Goal: Book appointment/travel/reservation

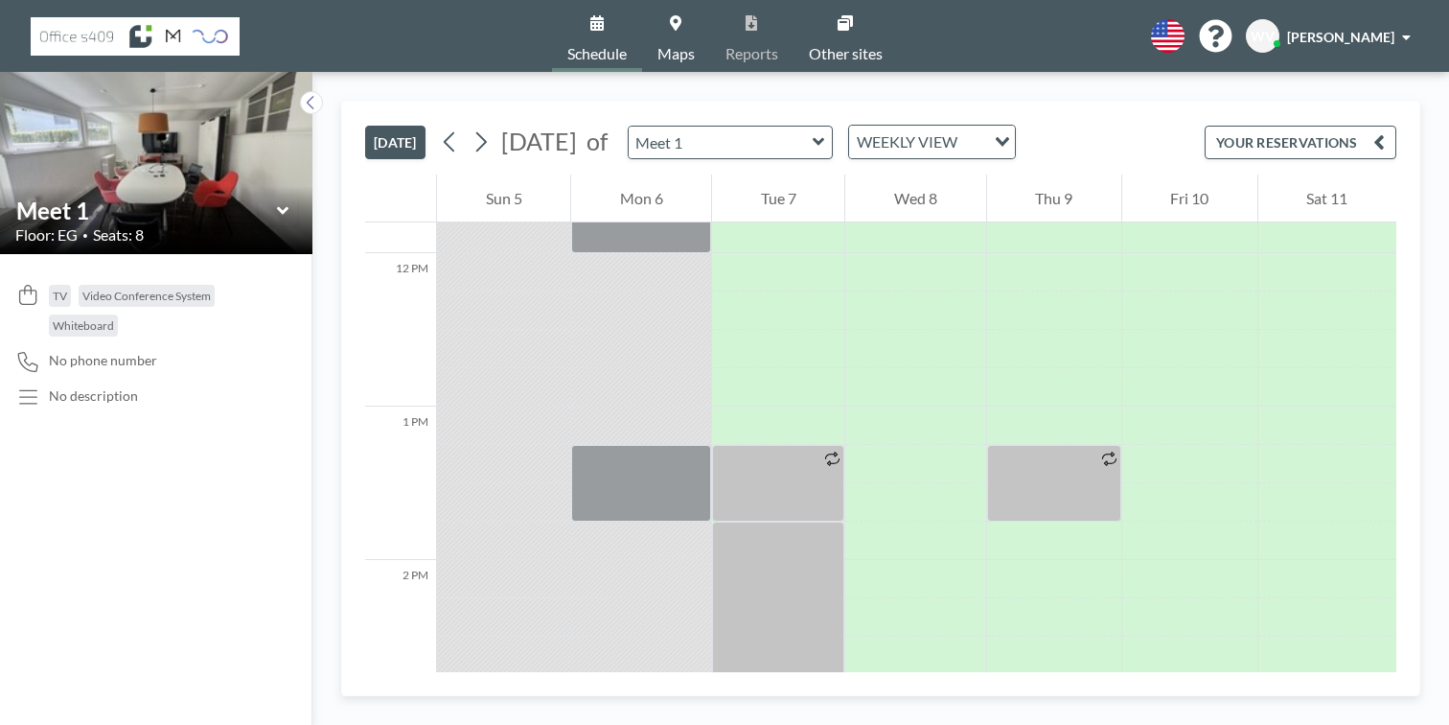
scroll to position [1812, 0]
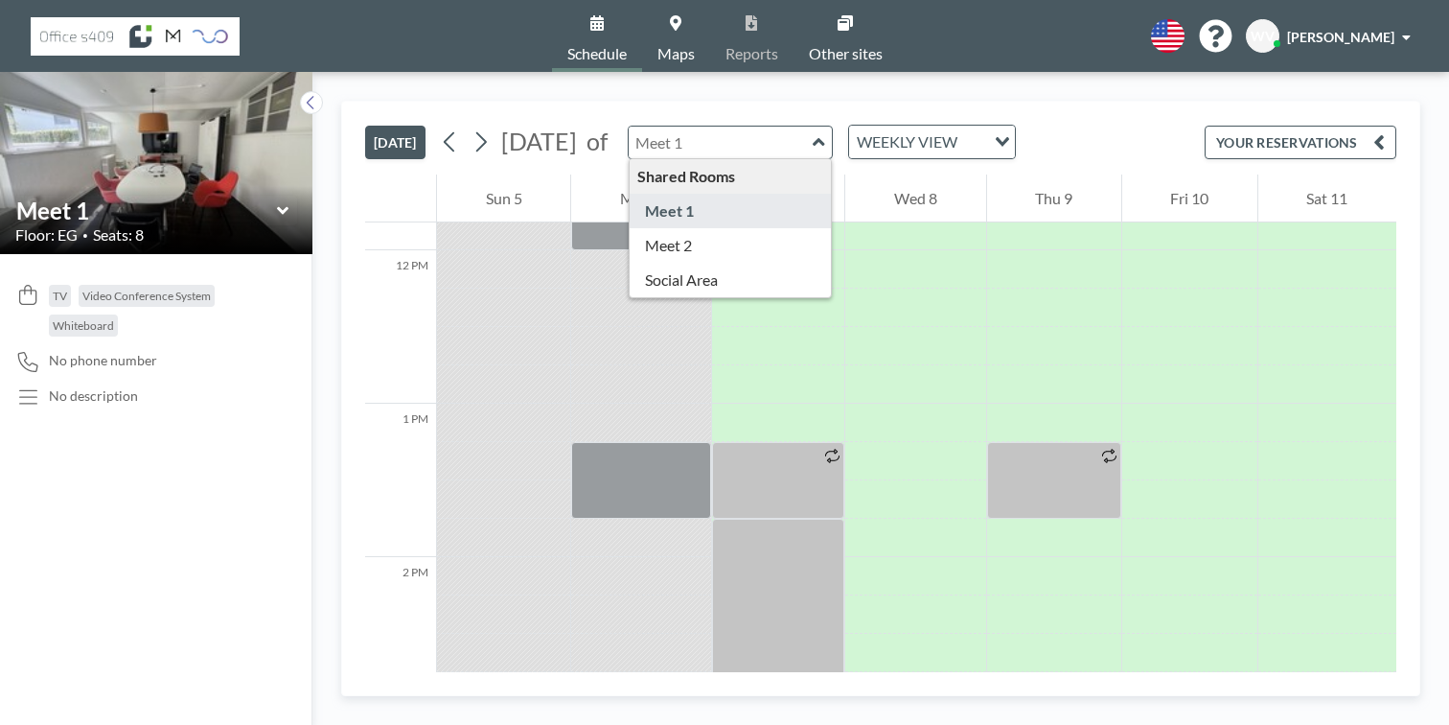
click at [645, 127] on input "text" at bounding box center [721, 143] width 184 height 32
type input "Meet 2"
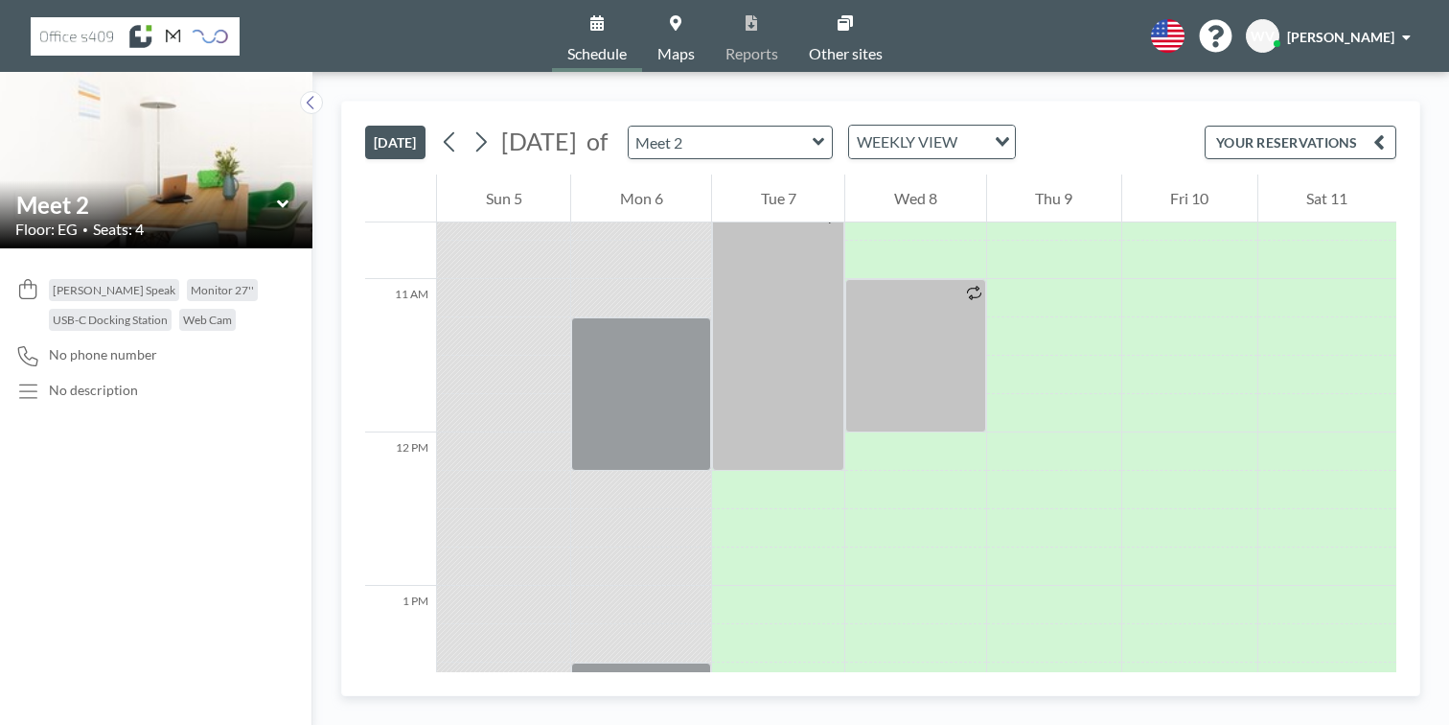
scroll to position [1612, 0]
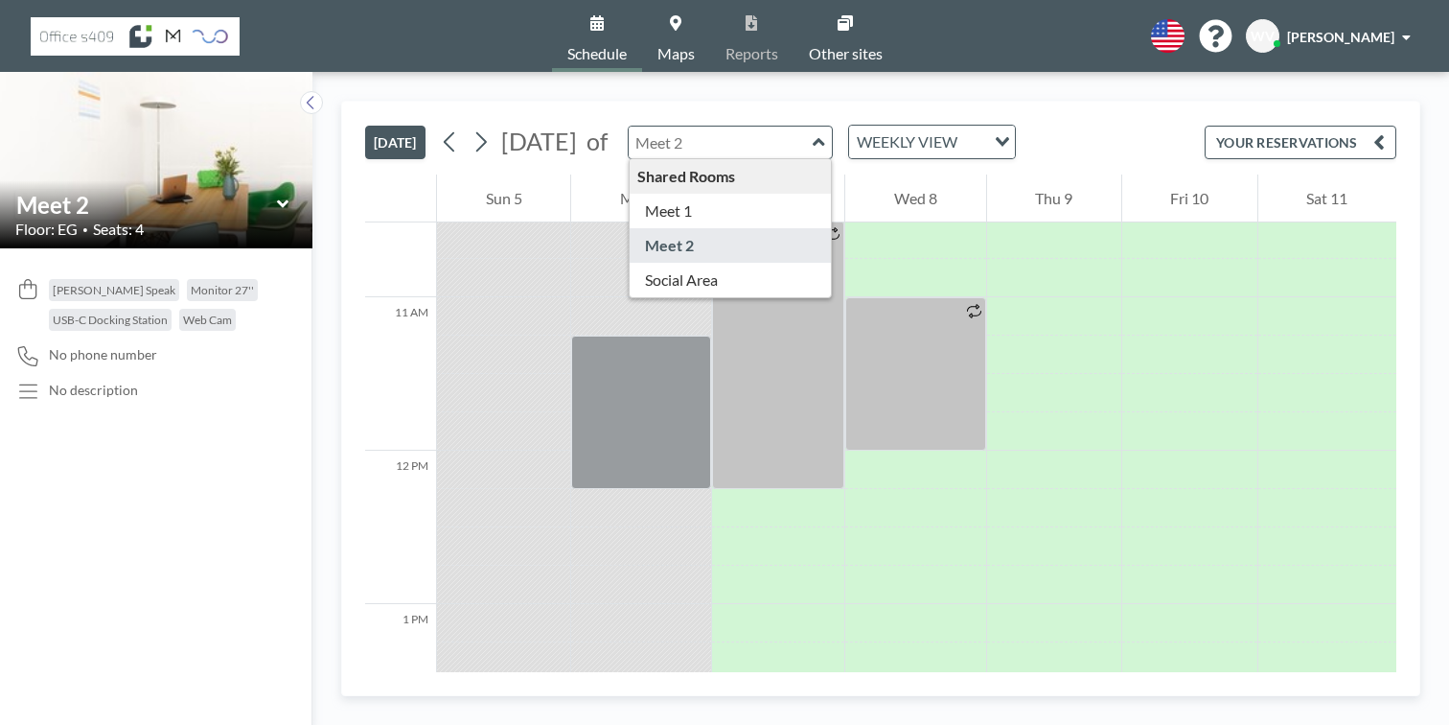
click at [648, 128] on input "text" at bounding box center [721, 143] width 184 height 32
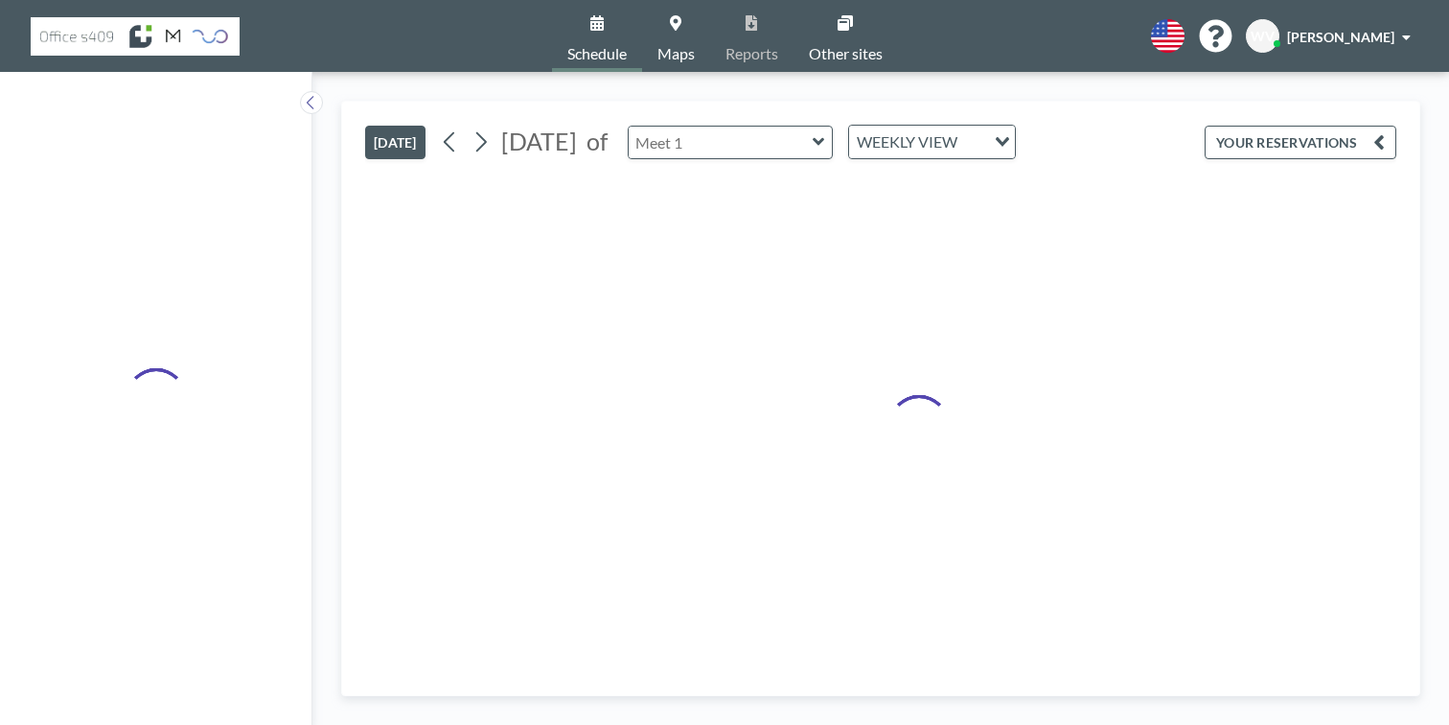
type input "Meet 1"
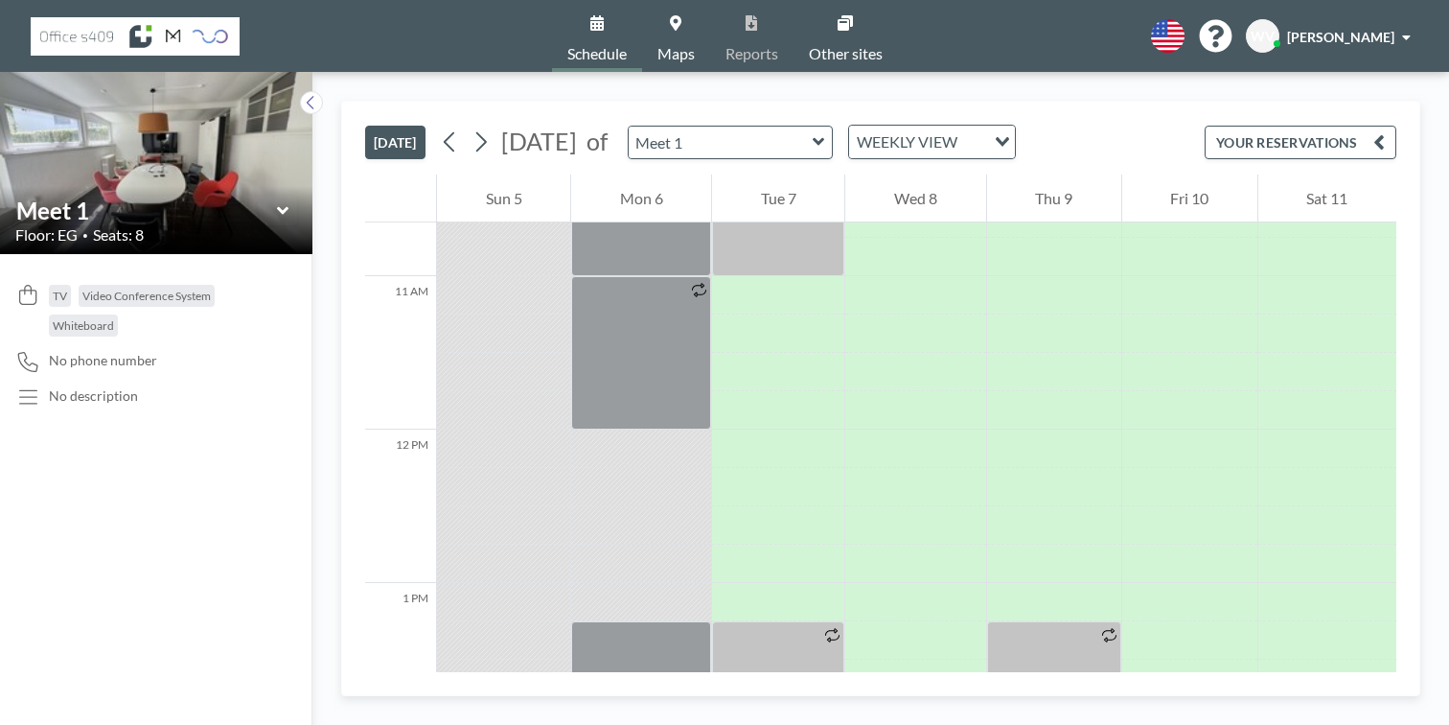
scroll to position [1632, 0]
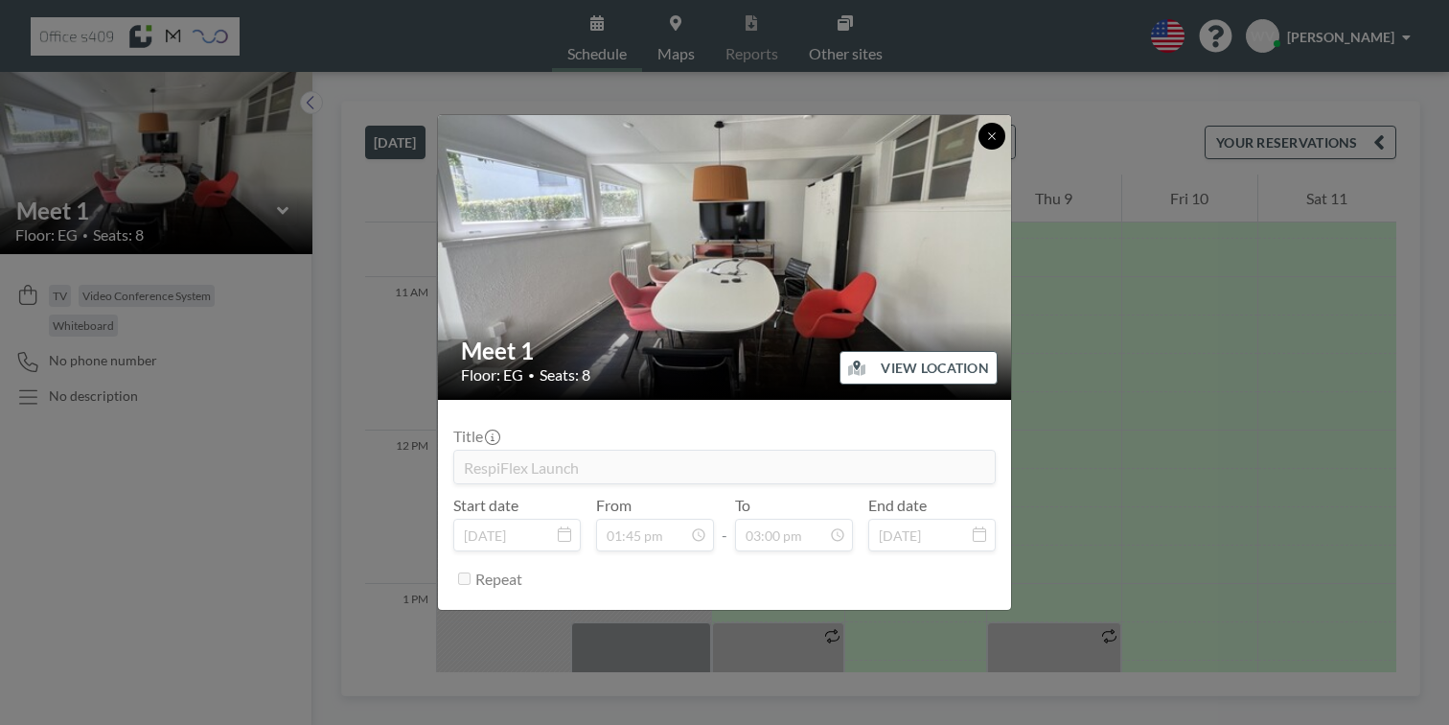
click at [986, 142] on icon at bounding box center [992, 136] width 12 height 12
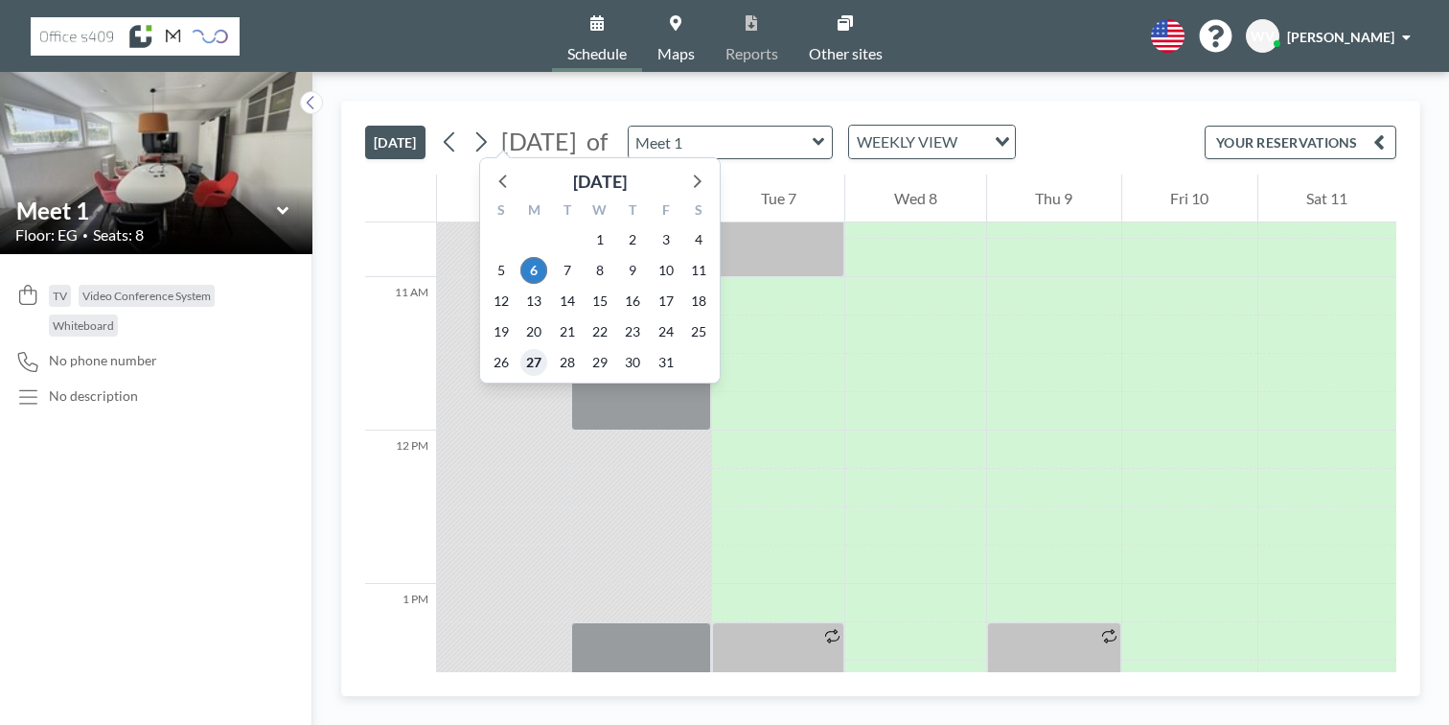
click at [520, 349] on span "27" at bounding box center [533, 362] width 27 height 27
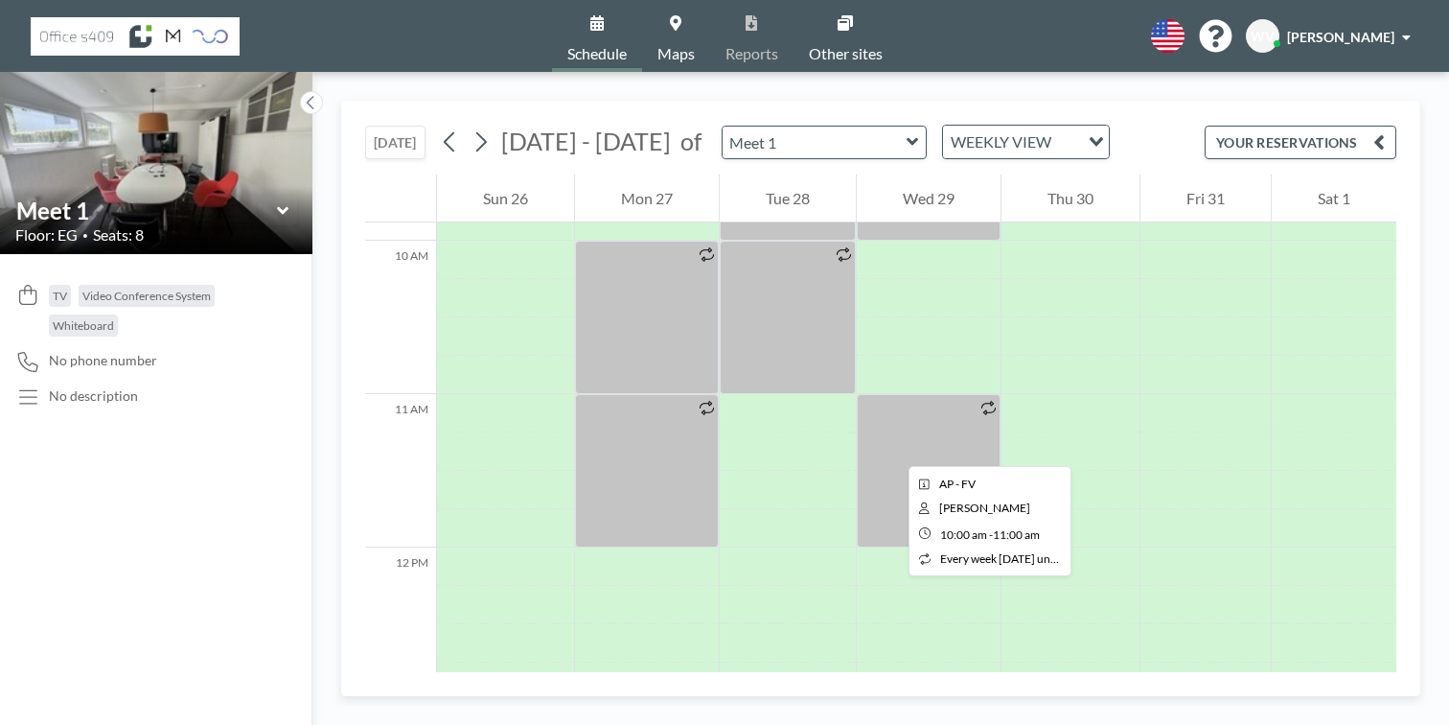
scroll to position [1530, 0]
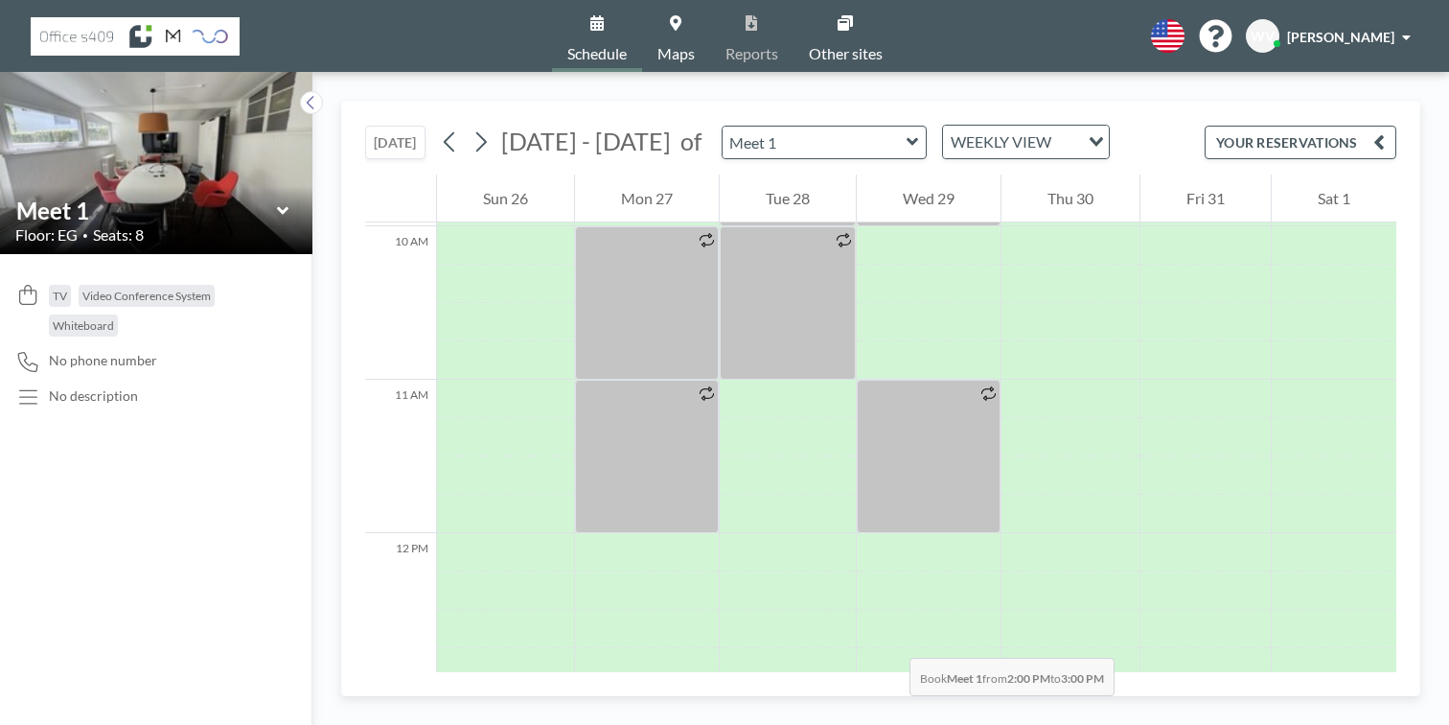
drag, startPoint x: 720, startPoint y: 404, endPoint x: 720, endPoint y: 515, distance: 111.2
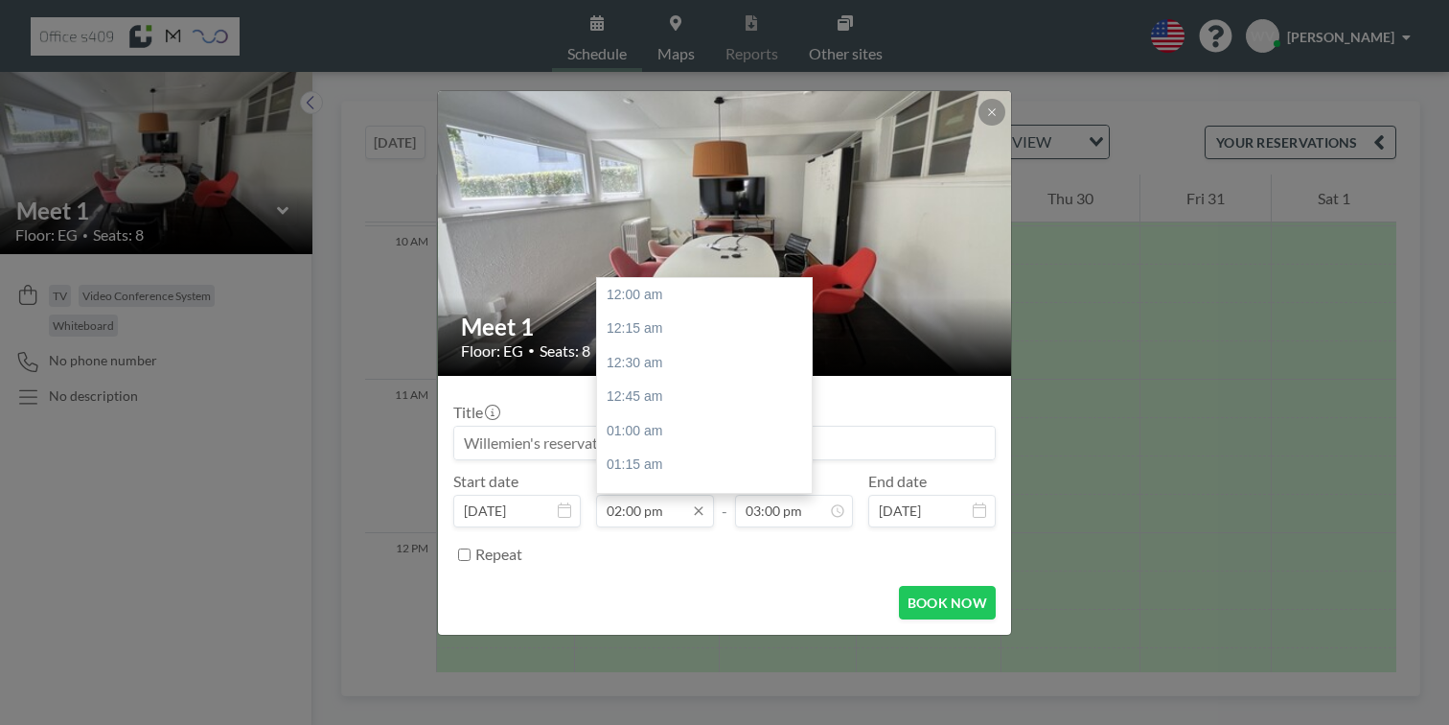
scroll to position [1714, 0]
click at [639, 495] on input "02:00 pm" at bounding box center [655, 511] width 118 height 33
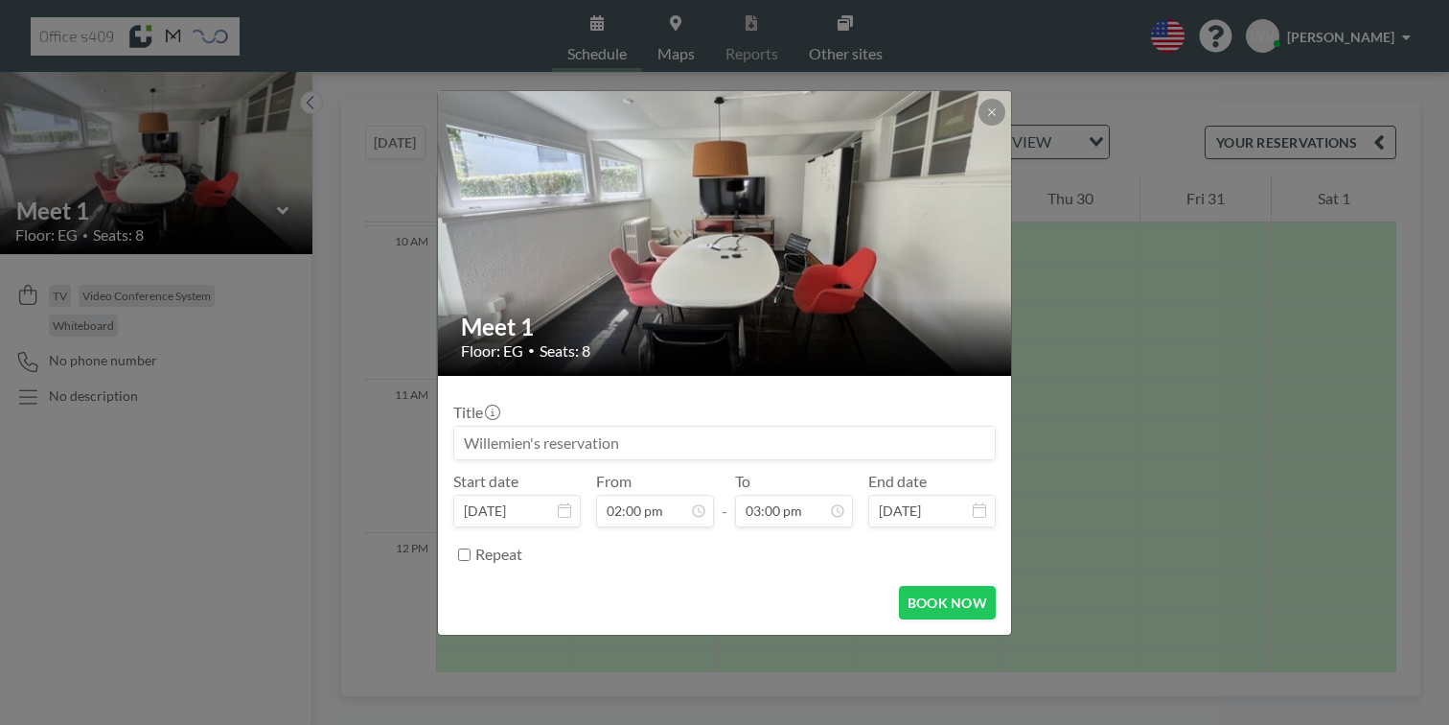
click at [777, 586] on div "BOOK NOW" at bounding box center [724, 603] width 542 height 34
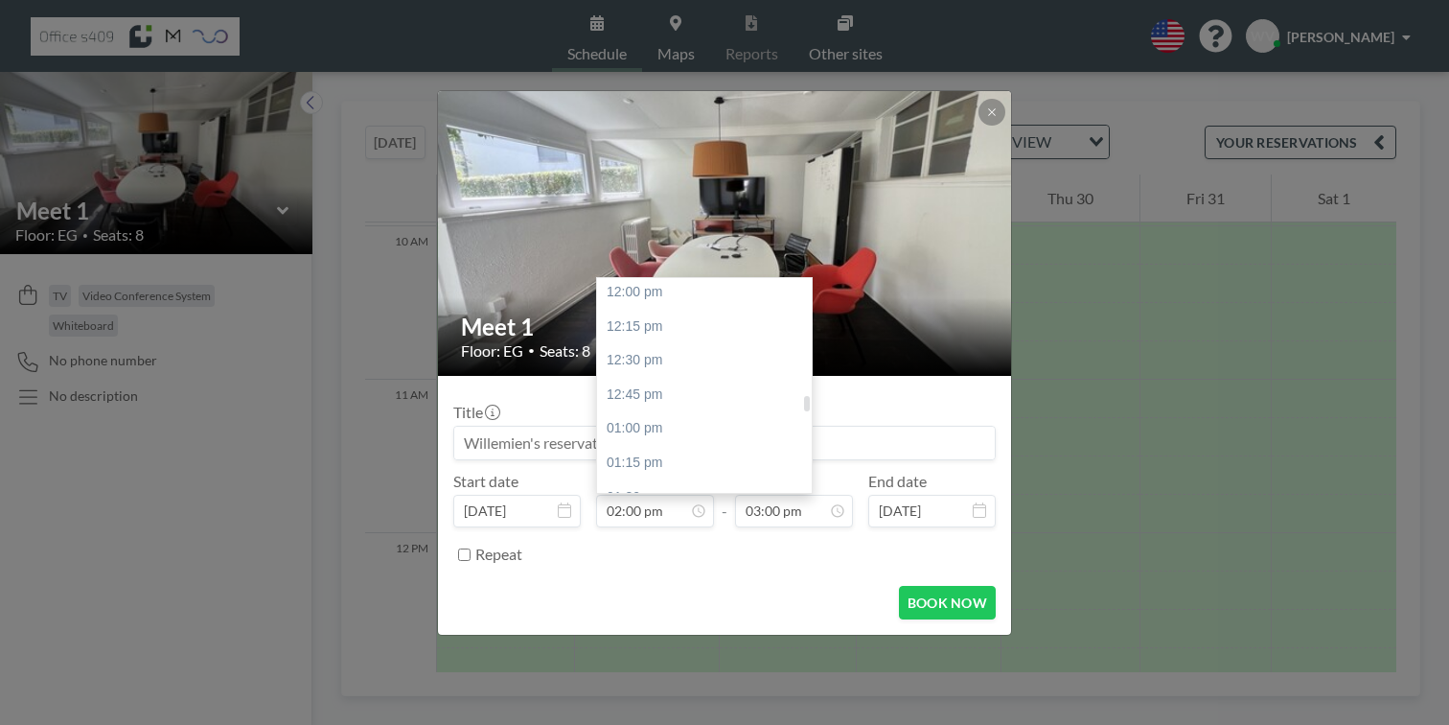
scroll to position [1634, 0]
click at [671, 486] on div "01:30 pm" at bounding box center [709, 503] width 225 height 35
type input "01:30 pm"
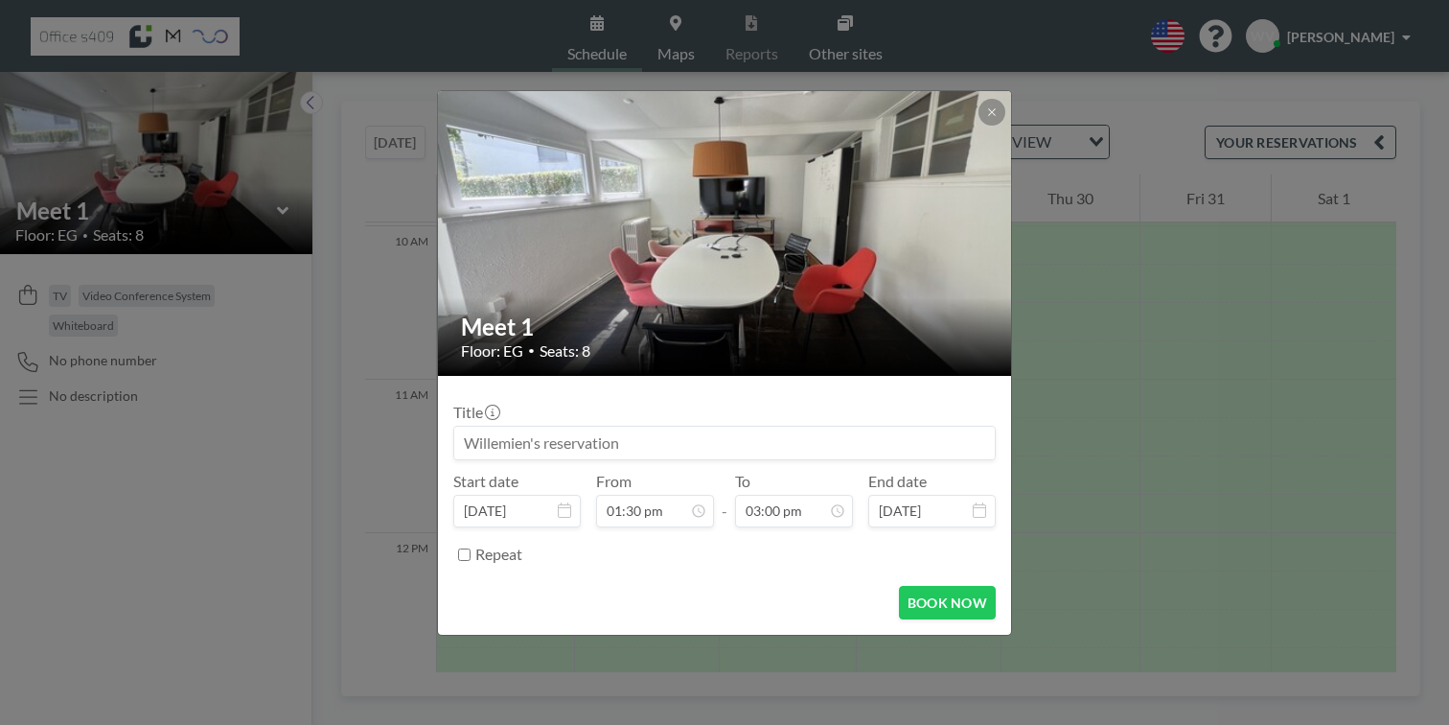
scroll to position [1652, 0]
click at [569, 427] on input at bounding box center [724, 443] width 541 height 33
type input "REspiFlex"
click at [904, 586] on button "BOOK NOW" at bounding box center [947, 603] width 97 height 34
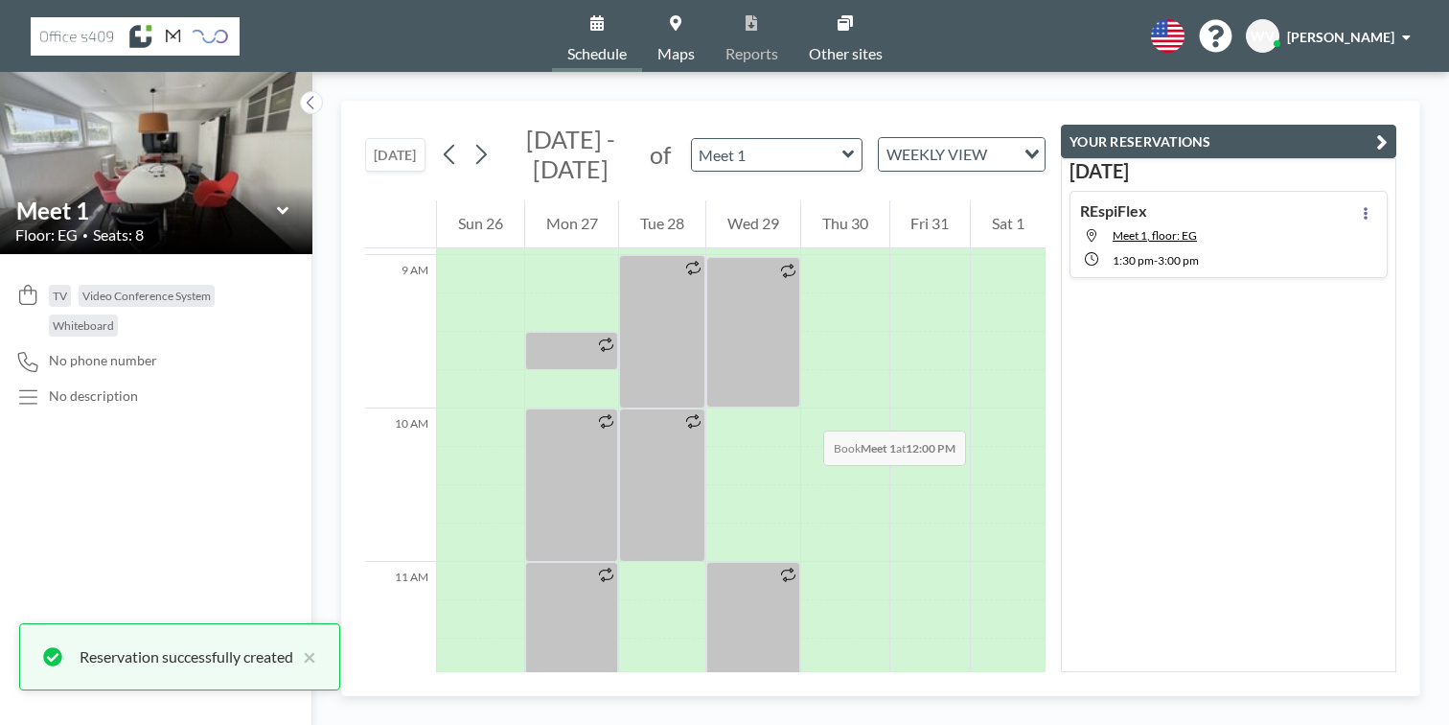
scroll to position [1361, 0]
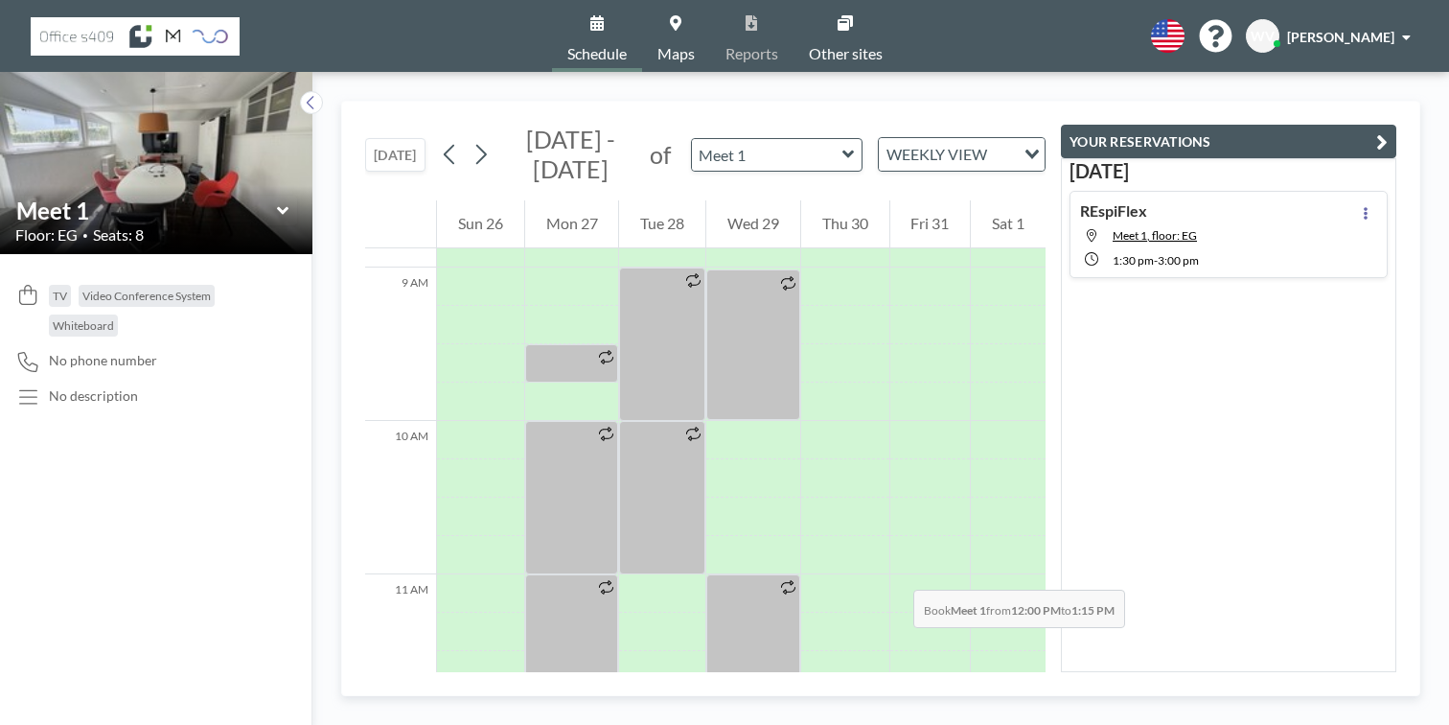
drag, startPoint x: 724, startPoint y: 333, endPoint x: 723, endPoint y: 460, distance: 127.5
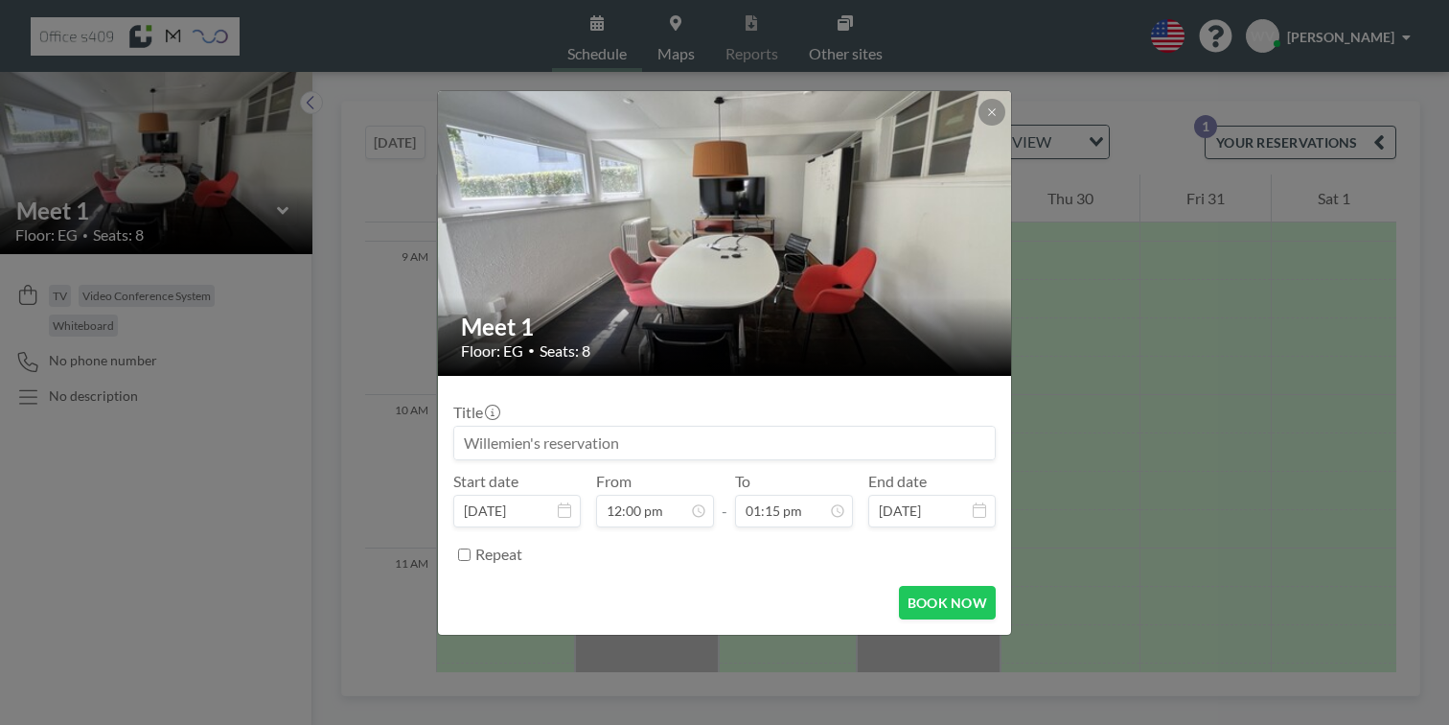
click at [646, 430] on input at bounding box center [724, 443] width 541 height 33
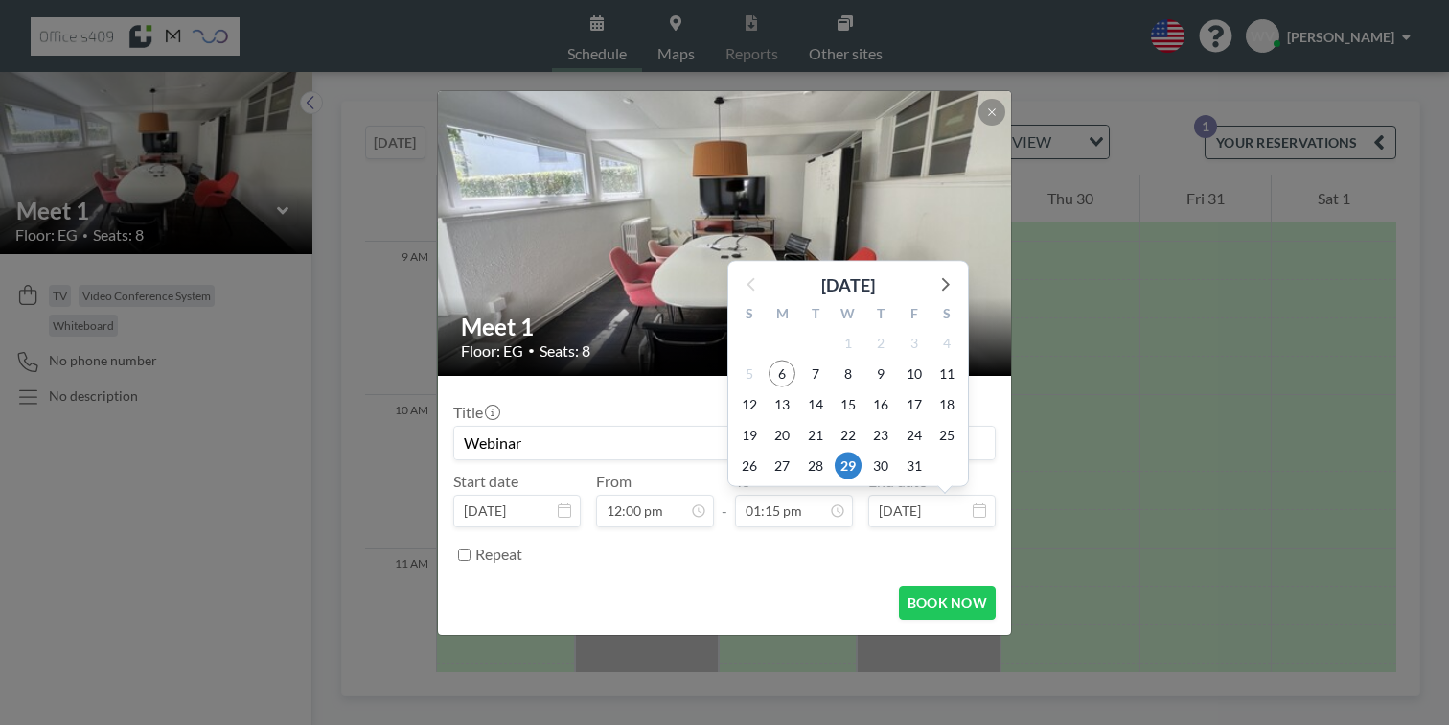
scroll to position [1622, 0]
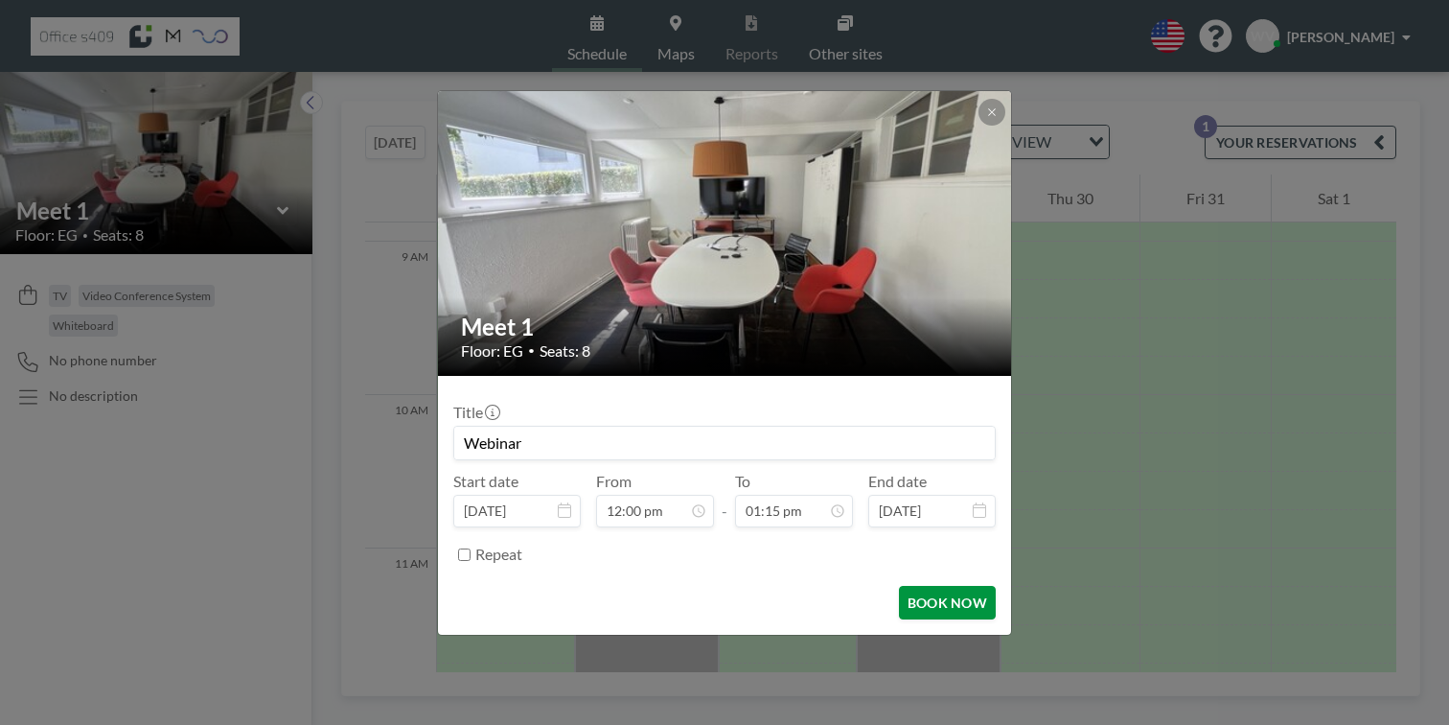
type input "Webinar"
click at [913, 586] on button "BOOK NOW" at bounding box center [947, 603] width 97 height 34
